Goal: Information Seeking & Learning: Learn about a topic

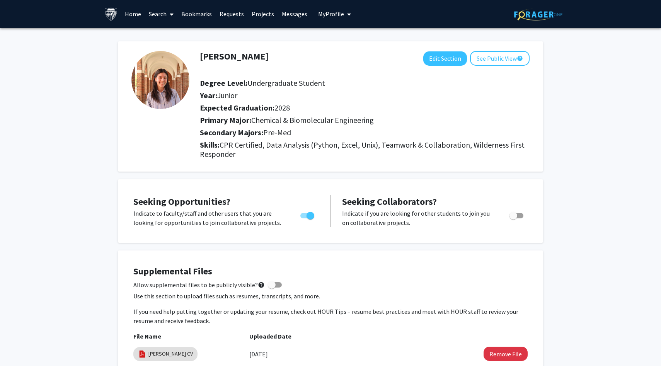
click at [165, 17] on link "Search" at bounding box center [161, 13] width 32 height 27
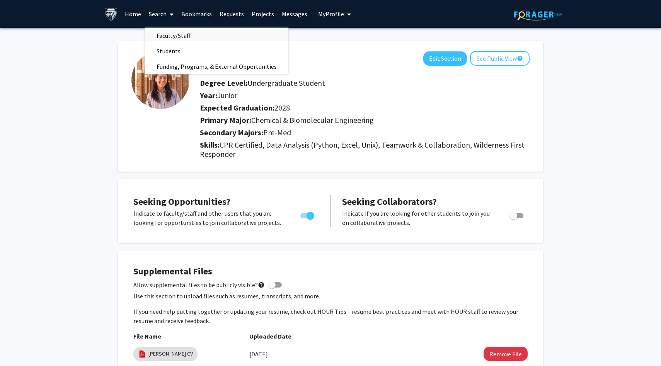
click at [174, 35] on span "Faculty/Staff" at bounding box center [173, 35] width 57 height 15
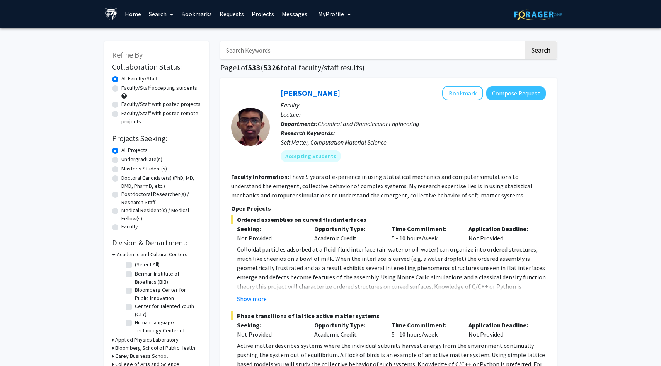
click at [255, 50] on input "Search Keywords" at bounding box center [372, 50] width 304 height 18
type input "c"
type input "drug delivery"
click at [525, 41] on button "Search" at bounding box center [541, 50] width 32 height 18
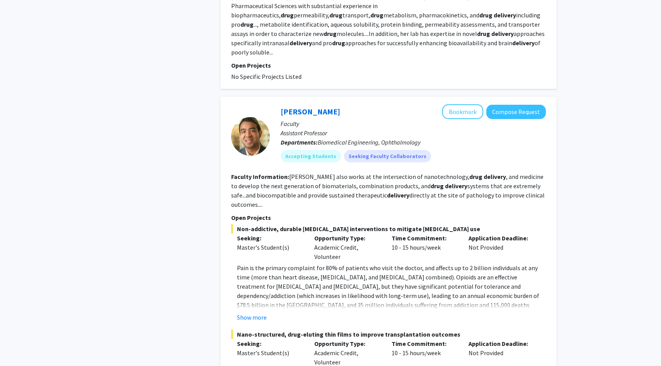
scroll to position [630, 0]
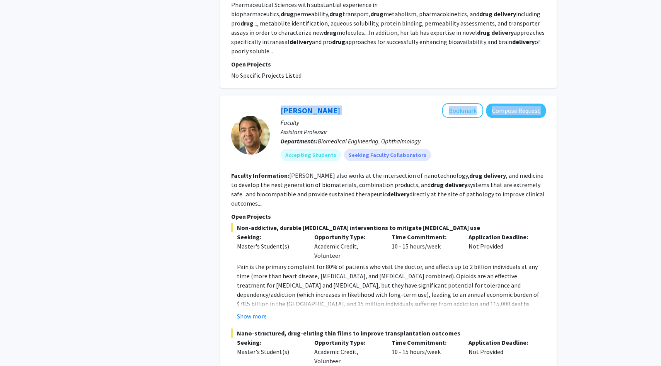
drag, startPoint x: 336, startPoint y: 90, endPoint x: 269, endPoint y: 90, distance: 66.5
click at [269, 103] on section "[PERSON_NAME] Bookmark Compose Request Faculty Assistant Professor Departments:…" at bounding box center [388, 135] width 315 height 64
click at [343, 103] on div "[PERSON_NAME] Bookmark Compose Request" at bounding box center [413, 110] width 265 height 15
drag, startPoint x: 326, startPoint y: 92, endPoint x: 280, endPoint y: 94, distance: 45.3
click at [280, 103] on div "[PERSON_NAME] Bookmark Compose Request Faculty Assistant Professor Departments:…" at bounding box center [408, 135] width 276 height 64
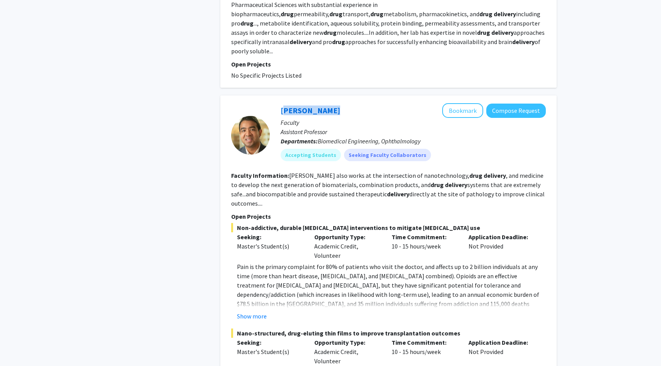
copy link "[PERSON_NAME]"
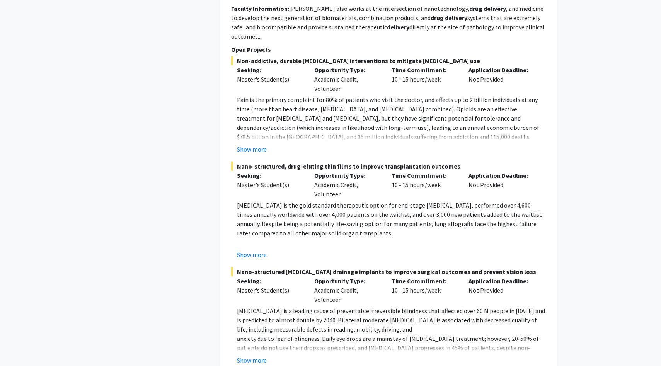
scroll to position [797, 0]
click at [255, 356] on button "Show more" at bounding box center [252, 360] width 30 height 9
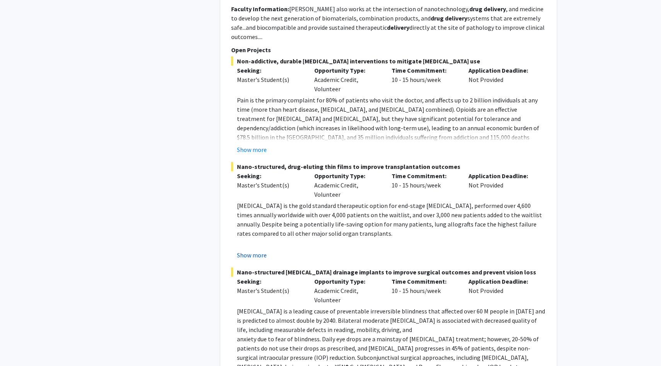
click at [253, 251] on button "Show more" at bounding box center [252, 255] width 30 height 9
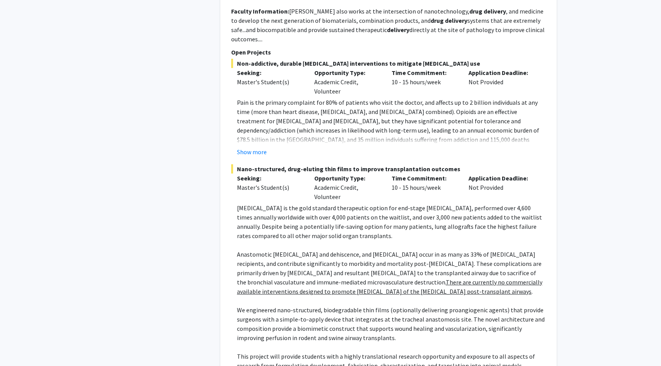
scroll to position [784, 0]
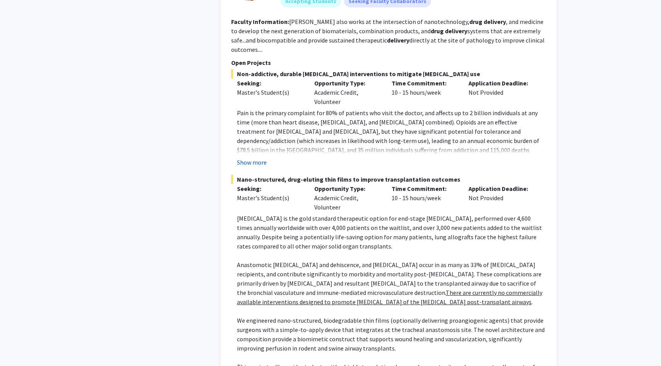
click at [255, 158] on button "Show more" at bounding box center [252, 162] width 30 height 9
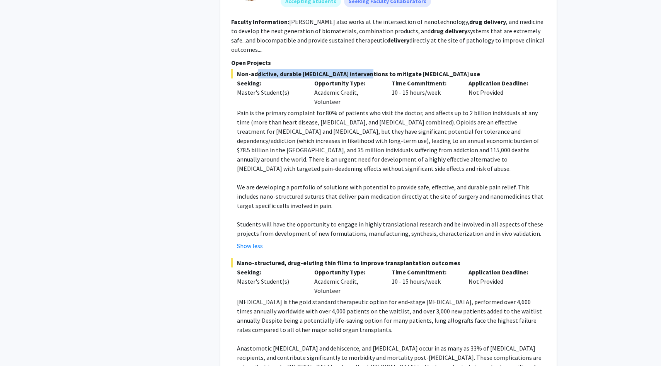
drag, startPoint x: 252, startPoint y: 45, endPoint x: 361, endPoint y: 45, distance: 108.6
click at [361, 69] on span "Non-addictive, durable [MEDICAL_DATA] interventions to mitigate [MEDICAL_DATA] …" at bounding box center [388, 73] width 315 height 9
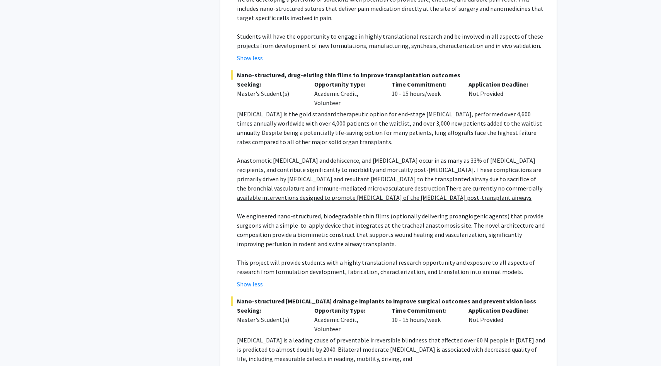
scroll to position [976, 0]
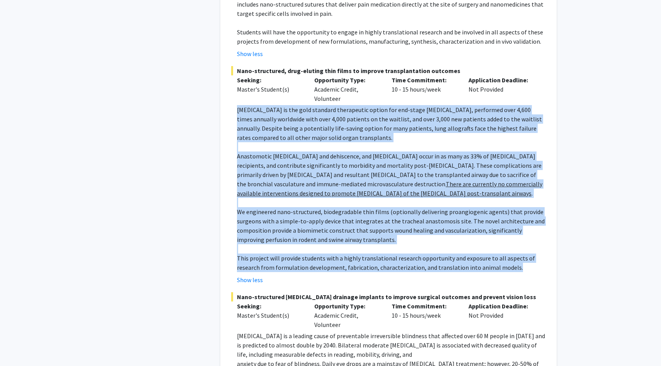
drag, startPoint x: 237, startPoint y: 82, endPoint x: 548, endPoint y: 241, distance: 349.6
click at [548, 241] on div "[PERSON_NAME] Bookmark Compose Request Faculty Assistant Professor Departments:…" at bounding box center [388, 129] width 336 height 760
copy div "Lore ipsumdolorsitam co adi elit seddoeiu temporincid utlabo etd mag-aliqu enim…"
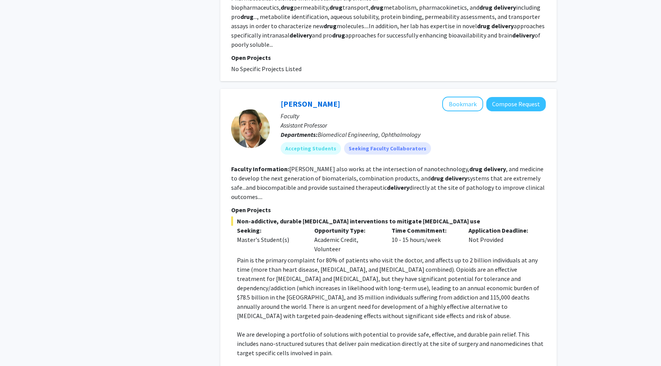
scroll to position [634, 0]
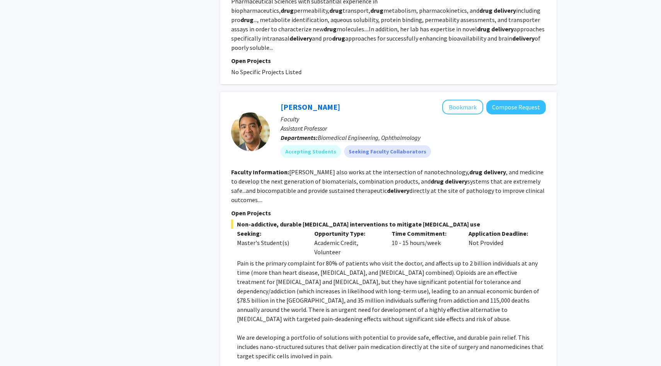
click at [321, 168] on fg-read-more "[PERSON_NAME] also works at the intersection of nanotechnology, drug delivery ,…" at bounding box center [388, 186] width 314 height 36
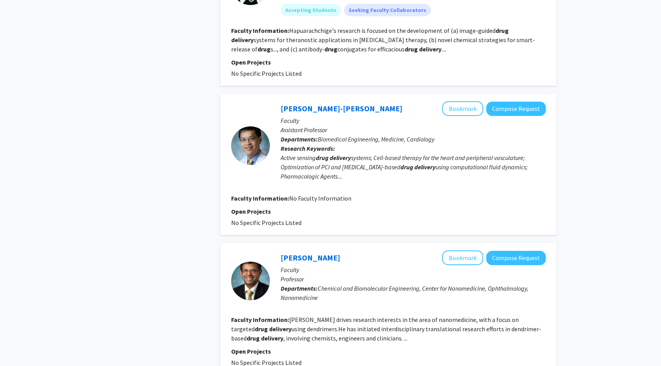
scroll to position [1536, 0]
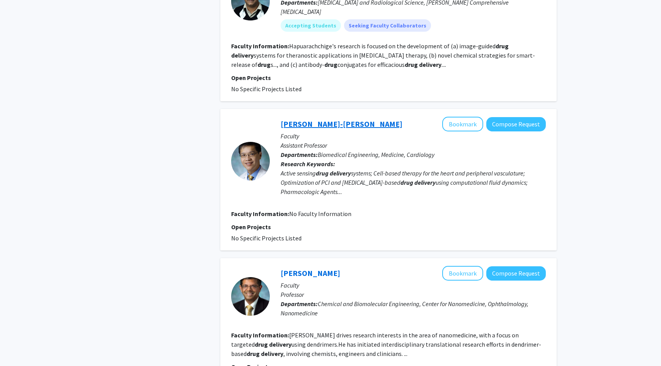
click at [293, 119] on link "[PERSON_NAME]-[PERSON_NAME]" at bounding box center [342, 124] width 122 height 10
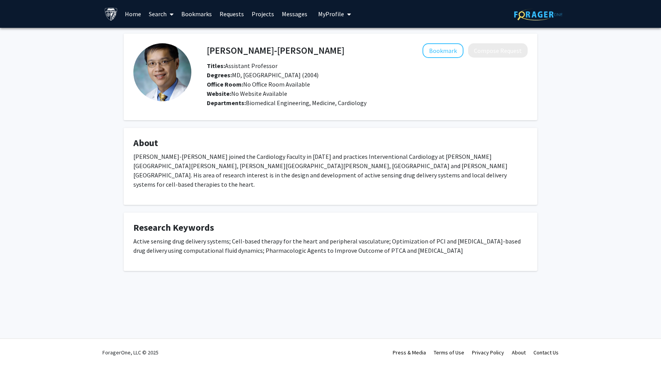
click at [234, 163] on p "[PERSON_NAME]-[PERSON_NAME] joined the Cardiology Faculty in [DATE] and practic…" at bounding box center [330, 170] width 394 height 37
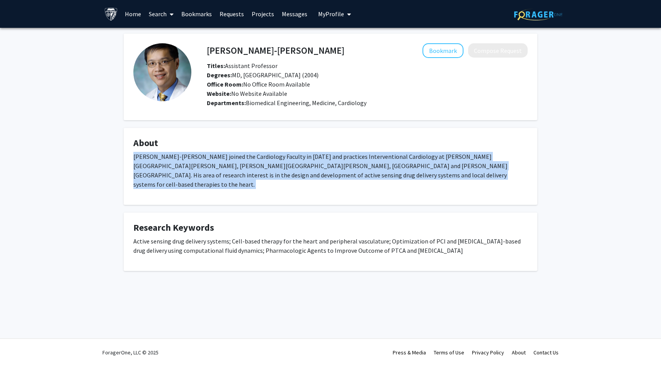
click at [234, 163] on p "[PERSON_NAME]-[PERSON_NAME] joined the Cardiology Faculty in [DATE] and practic…" at bounding box center [330, 170] width 394 height 37
copy p "[PERSON_NAME]-[PERSON_NAME] joined the Cardiology Faculty in [DATE] and practic…"
click at [234, 163] on p "[PERSON_NAME]-[PERSON_NAME] joined the Cardiology Faculty in [DATE] and practic…" at bounding box center [330, 170] width 394 height 37
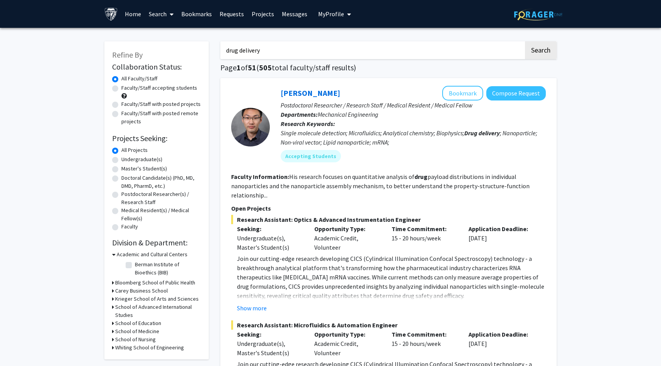
scroll to position [22, 0]
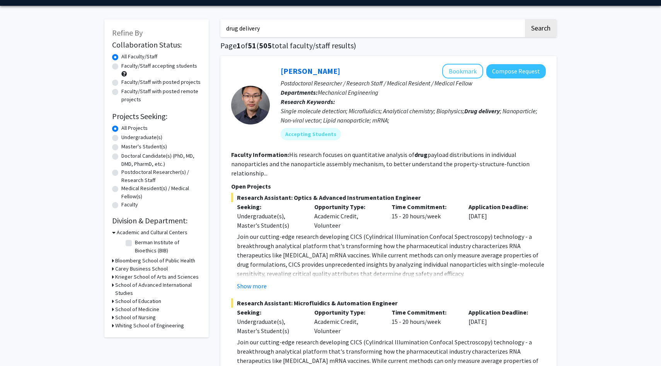
click at [142, 134] on label "Undergraduate(s)" at bounding box center [141, 137] width 41 height 8
click at [126, 134] on input "Undergraduate(s)" at bounding box center [123, 135] width 5 height 5
radio input "true"
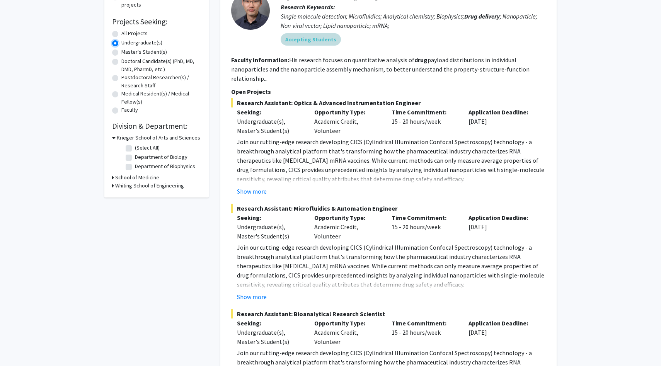
scroll to position [118, 0]
click at [266, 192] on button "Show more" at bounding box center [252, 190] width 30 height 9
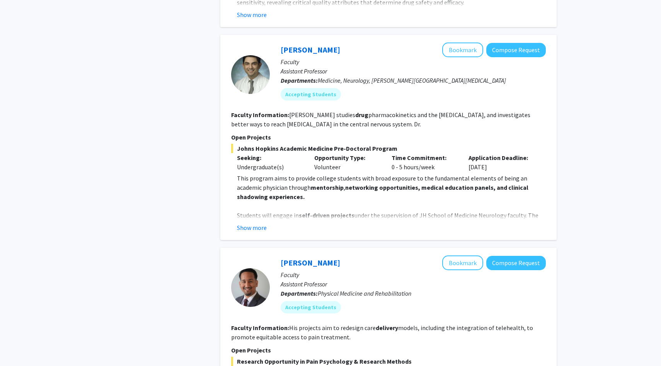
scroll to position [748, 0]
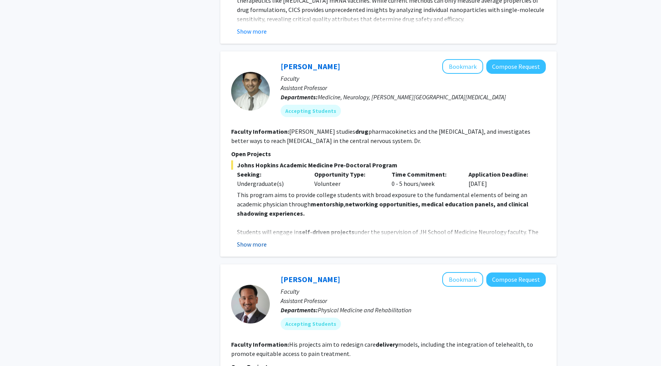
click at [259, 240] on button "Show more" at bounding box center [252, 244] width 30 height 9
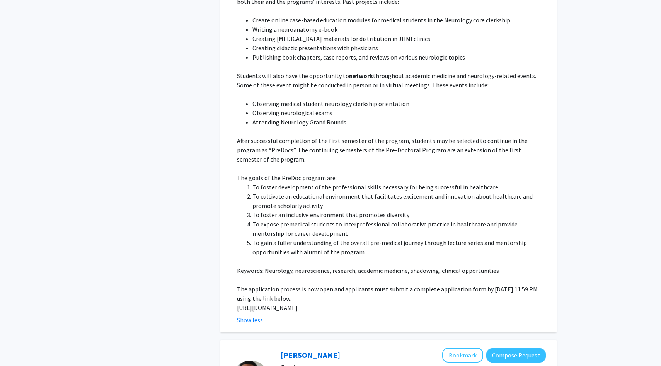
scroll to position [996, 0]
drag, startPoint x: 236, startPoint y: 288, endPoint x: 276, endPoint y: 300, distance: 42.2
click at [277, 300] on fg-read-more "This program aims to provide college students with broad exposure to the fundam…" at bounding box center [388, 134] width 315 height 384
copy p "[URL][DOMAIN_NAME]"
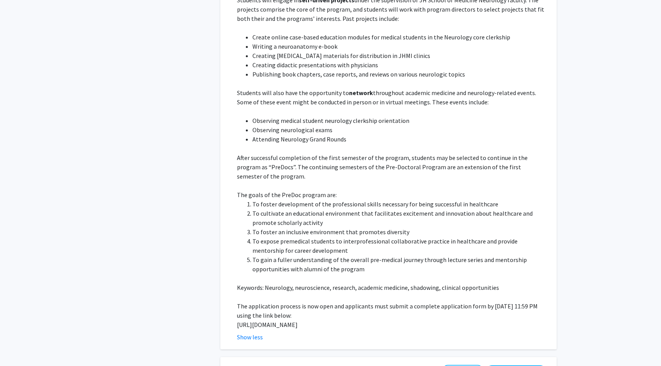
scroll to position [985, 0]
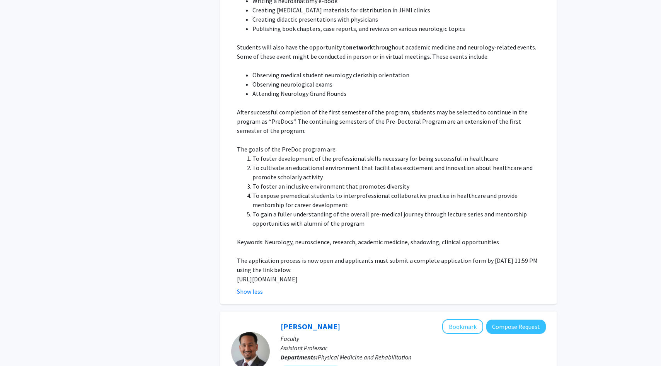
click at [332, 237] on p "Keywords: Neurology, neuroscience, research, academic medicine, shadowing, clin…" at bounding box center [391, 241] width 309 height 9
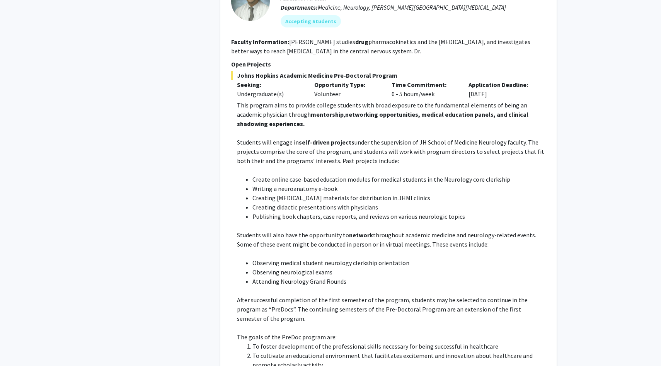
scroll to position [730, 0]
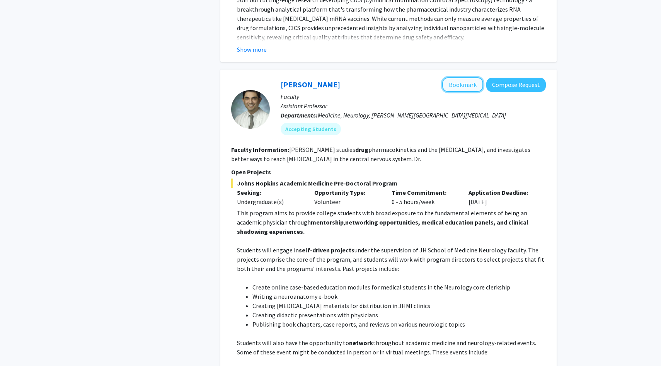
click at [465, 81] on button "Bookmark" at bounding box center [462, 84] width 41 height 15
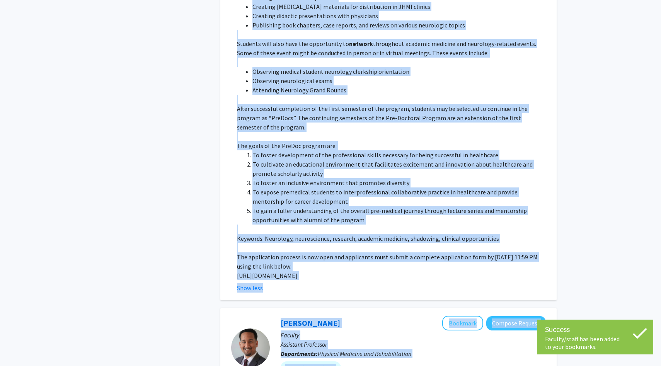
scroll to position [1052, 0]
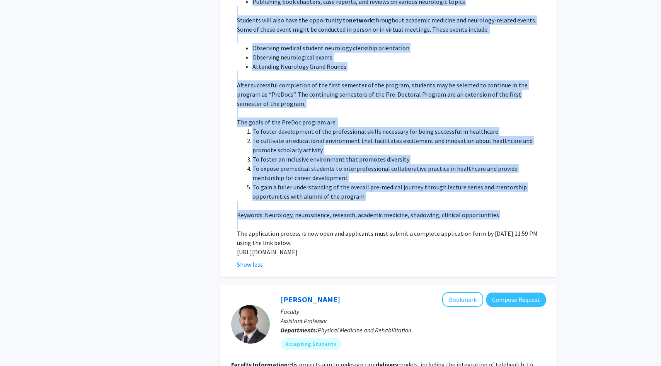
drag, startPoint x: 237, startPoint y: 99, endPoint x: 423, endPoint y: 207, distance: 215.7
click at [423, 207] on fg-read-more "This program aims to provide college students with broad exposure to the fundam…" at bounding box center [388, 78] width 315 height 384
copy div "Loremips dolo sitame co adip-elitse doeiusmo tempo inc utlaboreetd ma AL Enimad…"
click at [263, 201] on p at bounding box center [391, 205] width 309 height 9
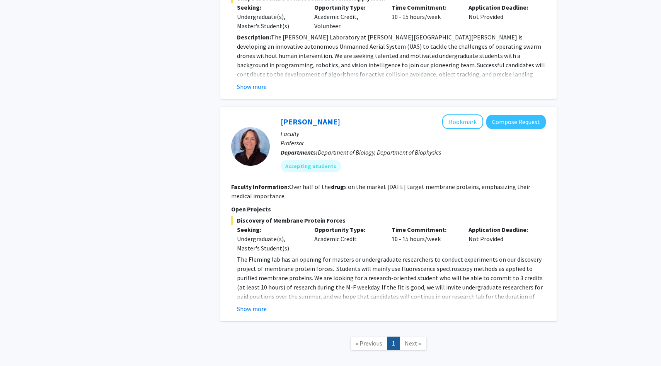
scroll to position [1813, 0]
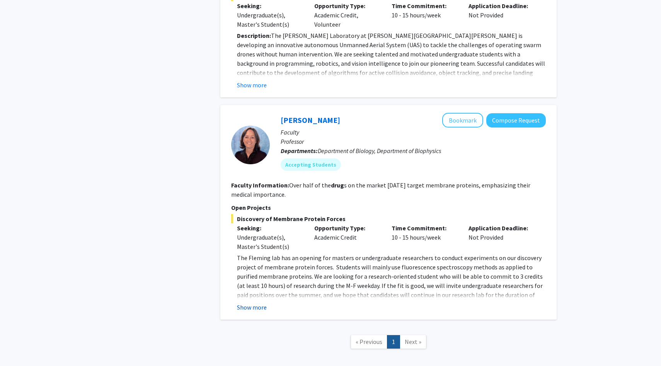
click at [249, 303] on button "Show more" at bounding box center [252, 307] width 30 height 9
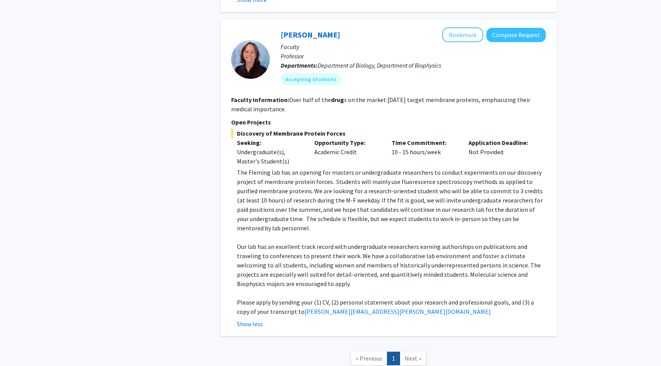
scroll to position [1895, 0]
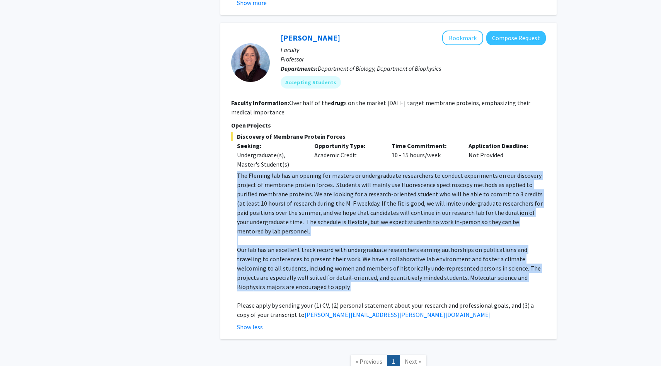
drag, startPoint x: 308, startPoint y: 259, endPoint x: 229, endPoint y: 155, distance: 130.8
click at [229, 155] on div "[PERSON_NAME] Bookmark Compose Request Faculty Professor Departments: Departmen…" at bounding box center [388, 181] width 336 height 317
copy div "Lor Ipsumdo sit ame co adipisc eli seddoei te incididuntutl etdoloremag al enim…"
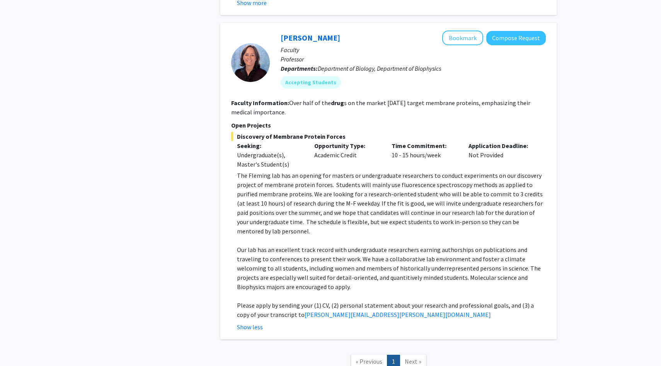
click at [313, 173] on p "The Fleming lab has an opening for masters or undergraduate researchers to cond…" at bounding box center [391, 203] width 309 height 65
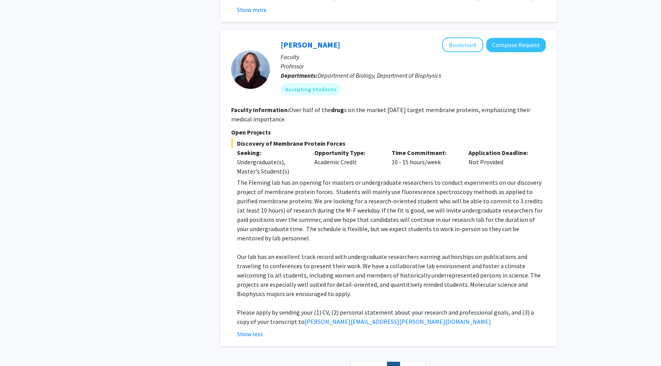
scroll to position [1886, 0]
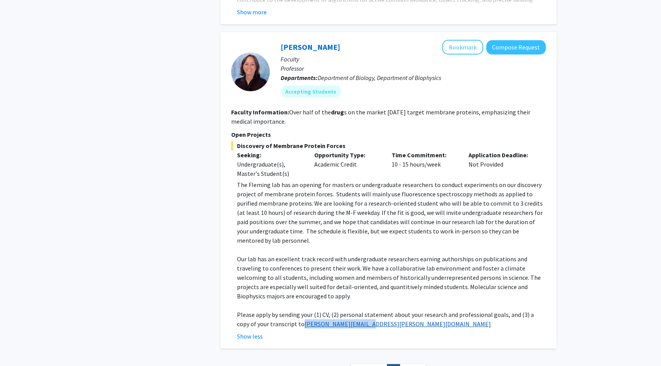
drag, startPoint x: 347, startPoint y: 298, endPoint x: 283, endPoint y: 299, distance: 64.2
click at [283, 310] on p "Please apply by sending your (1) CV, (2) personal statement about your research…" at bounding box center [391, 319] width 309 height 19
copy link "[PERSON_NAME][EMAIL_ADDRESS][PERSON_NAME][DOMAIN_NAME]"
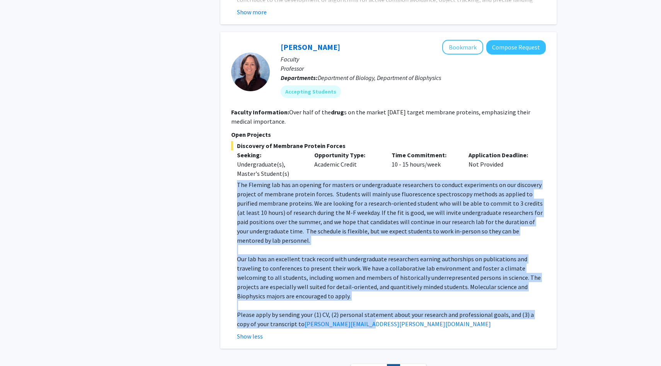
drag, startPoint x: 237, startPoint y: 165, endPoint x: 391, endPoint y: 299, distance: 203.9
click at [391, 299] on div "The [PERSON_NAME] lab has an opening for masters or undergraduate researchers t…" at bounding box center [391, 254] width 309 height 148
copy div "Lor Ipsumdo sit ame co adipisc eli seddoei te incididuntutl etdoloremag al enim…"
click at [357, 245] on p at bounding box center [391, 249] width 309 height 9
